Goal: Task Accomplishment & Management: Use online tool/utility

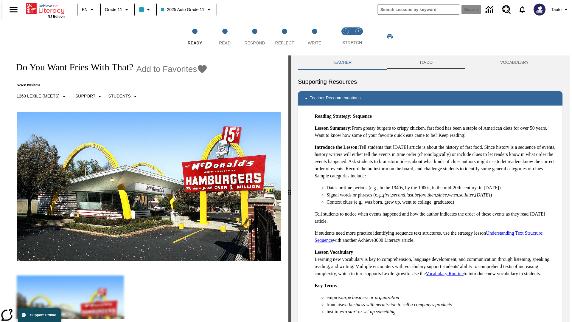
click at [426, 63] on button "TO-DO" at bounding box center [425, 62] width 81 height 14
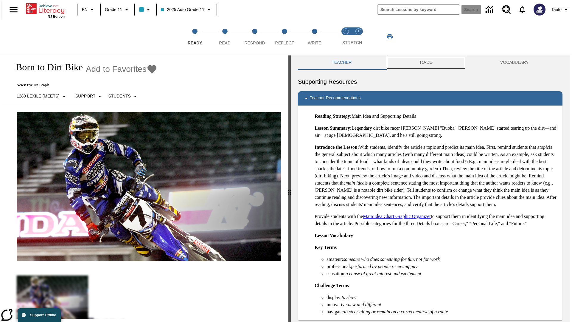
click at [426, 63] on button "TO-DO" at bounding box center [425, 62] width 81 height 14
